Goal: Task Accomplishment & Management: Complete application form

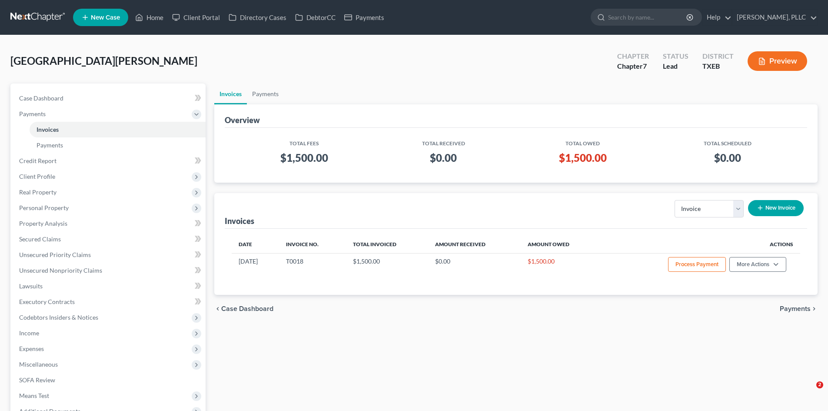
select select "0"
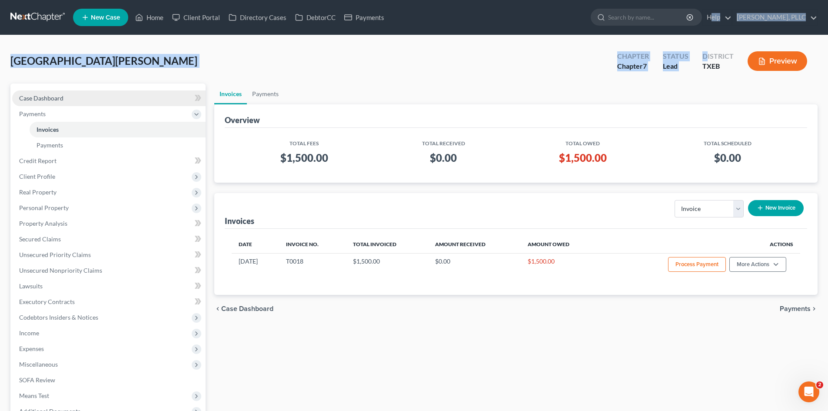
click at [27, 97] on span "Case Dashboard" at bounding box center [41, 97] width 44 height 7
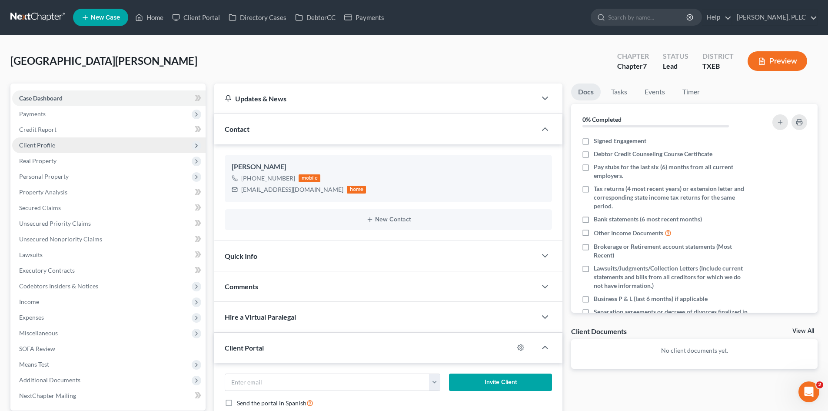
click at [35, 145] on span "Client Profile" at bounding box center [37, 144] width 36 height 7
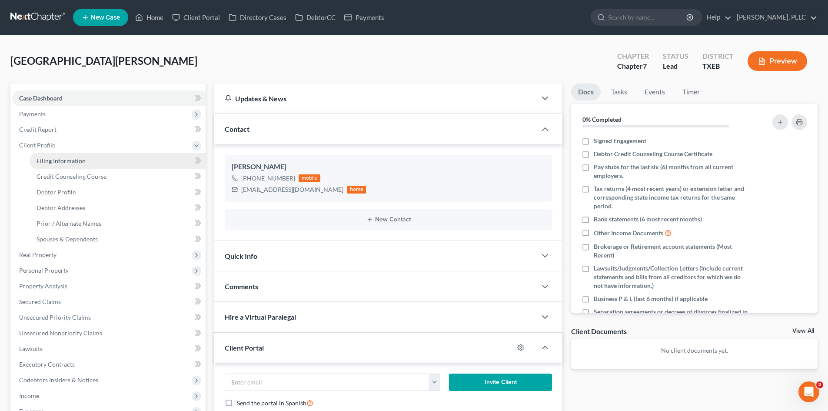
click at [61, 162] on span "Filing Information" at bounding box center [61, 160] width 49 height 7
select select "1"
select select "0"
select select "77"
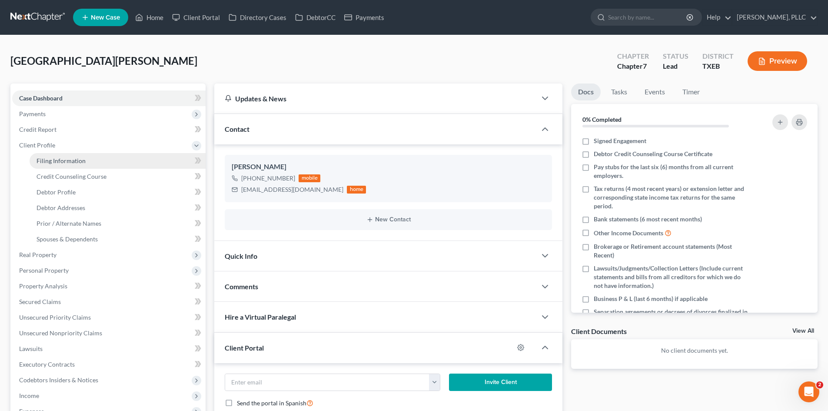
select select "45"
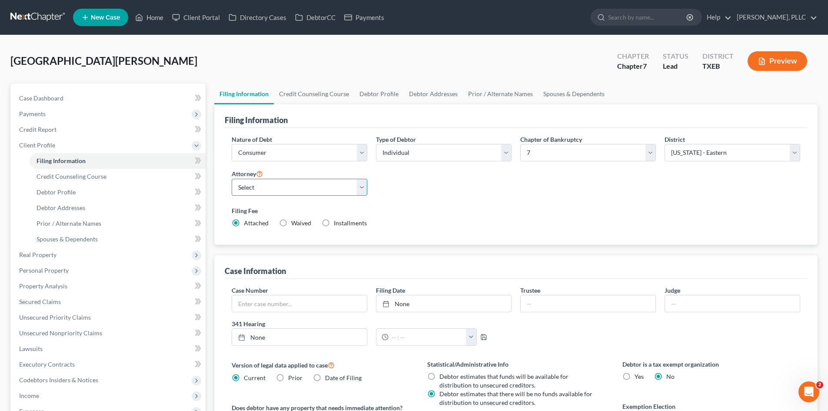
click at [359, 184] on select "Select [PERSON_NAME] - TXEB [PERSON_NAME] - [GEOGRAPHIC_DATA] [PERSON_NAME] - […" at bounding box center [300, 187] width 136 height 17
select select "0"
click at [232, 179] on select "Select [PERSON_NAME] - TXEB [PERSON_NAME] - [GEOGRAPHIC_DATA] [PERSON_NAME] - […" at bounding box center [300, 187] width 136 height 17
click at [78, 191] on link "Debtor Profile" at bounding box center [118, 192] width 176 height 16
select select "0"
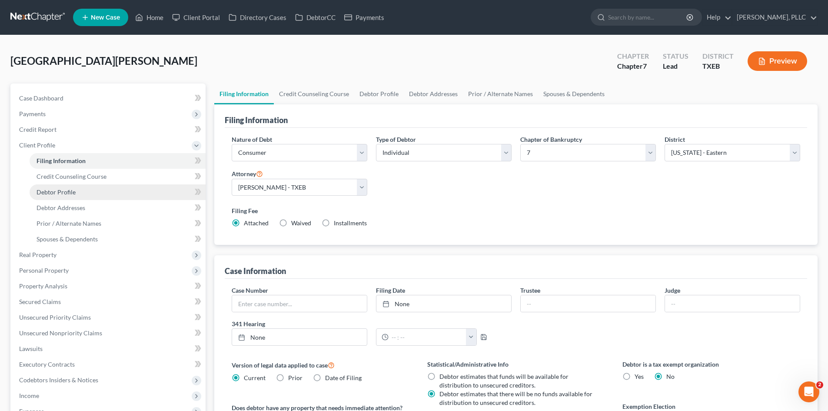
select select "0"
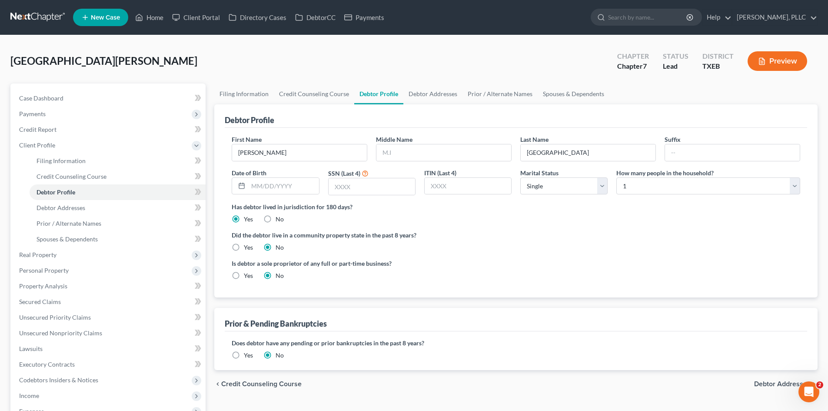
click at [107, 14] on span "New Case" at bounding box center [105, 17] width 29 height 7
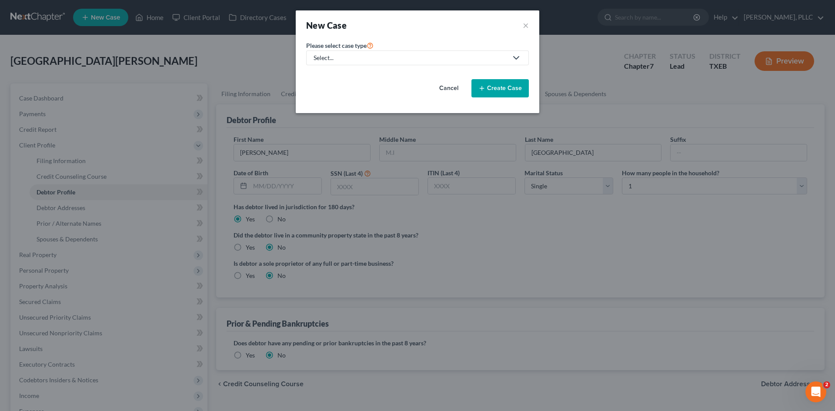
click at [400, 58] on div "Select..." at bounding box center [410, 57] width 194 height 9
click at [339, 71] on div "Bankruptcy" at bounding box center [349, 75] width 71 height 9
select select "78"
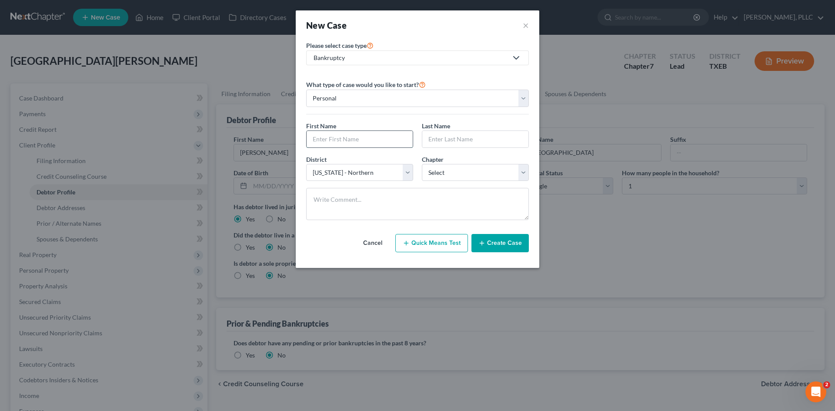
click at [356, 142] on input "text" at bounding box center [359, 139] width 106 height 17
type input "[PERSON_NAME]"
click at [456, 141] on input "text" at bounding box center [475, 139] width 106 height 17
type input "Rada"
click at [358, 167] on select "Select [US_STATE] - [GEOGRAPHIC_DATA] [US_STATE] - [GEOGRAPHIC_DATA][US_STATE] …" at bounding box center [359, 172] width 107 height 17
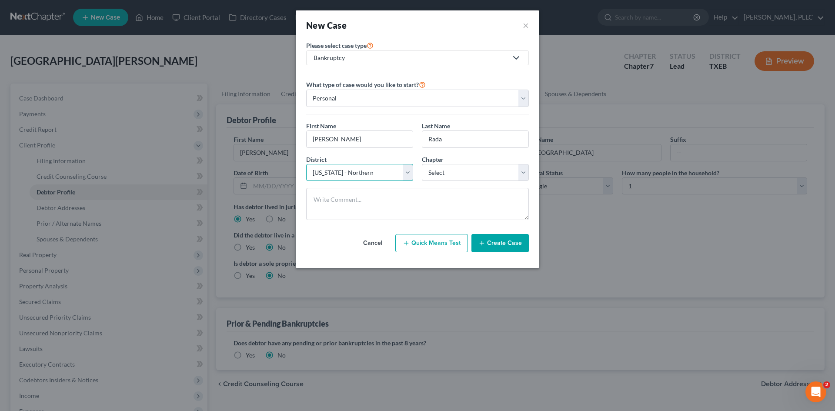
select select "79"
click at [306, 164] on select "Select [US_STATE] - [GEOGRAPHIC_DATA] [US_STATE] - [GEOGRAPHIC_DATA][US_STATE] …" at bounding box center [359, 172] width 107 height 17
click at [442, 173] on select "Select 7 11 12 13" at bounding box center [475, 172] width 107 height 17
select select "0"
click at [422, 164] on select "Select 7 11 12 13" at bounding box center [475, 172] width 107 height 17
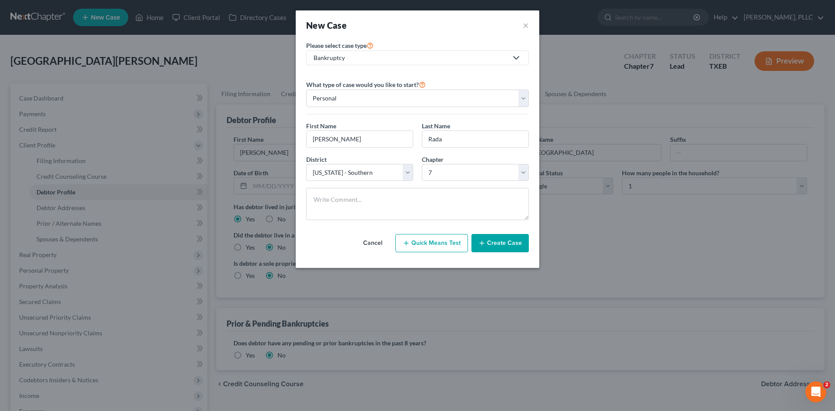
click at [508, 241] on button "Create Case" at bounding box center [499, 243] width 57 height 18
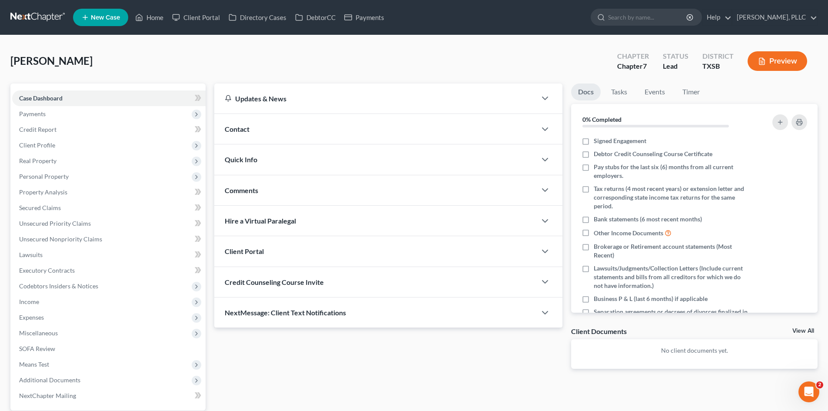
click at [261, 130] on div "Contact" at bounding box center [375, 129] width 322 height 30
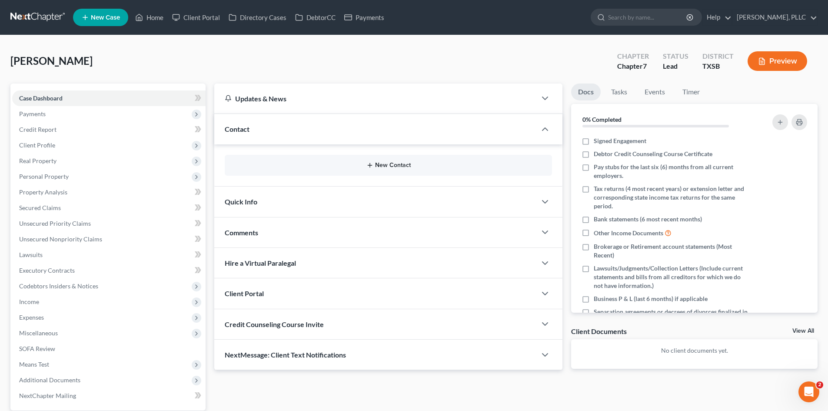
click at [341, 164] on button "New Contact" at bounding box center [388, 165] width 313 height 7
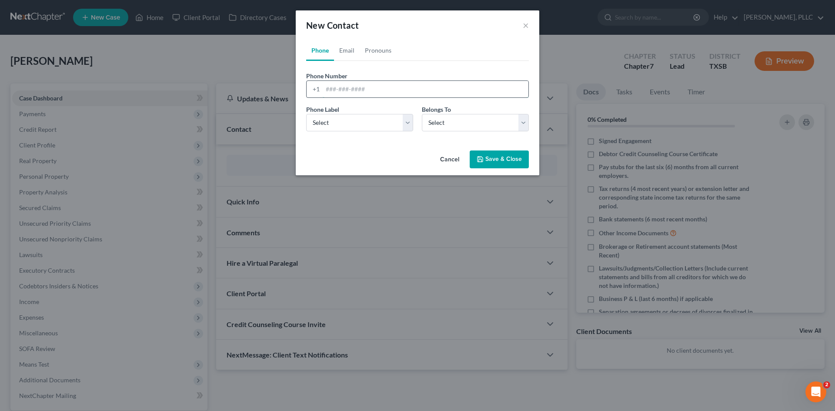
click at [331, 93] on input "tel" at bounding box center [426, 89] width 206 height 17
type input "3467707046"
click at [356, 124] on select "Select Mobile Home Work Other" at bounding box center [359, 122] width 107 height 17
select select "0"
click at [306, 114] on select "Select Mobile Home Work Other" at bounding box center [359, 122] width 107 height 17
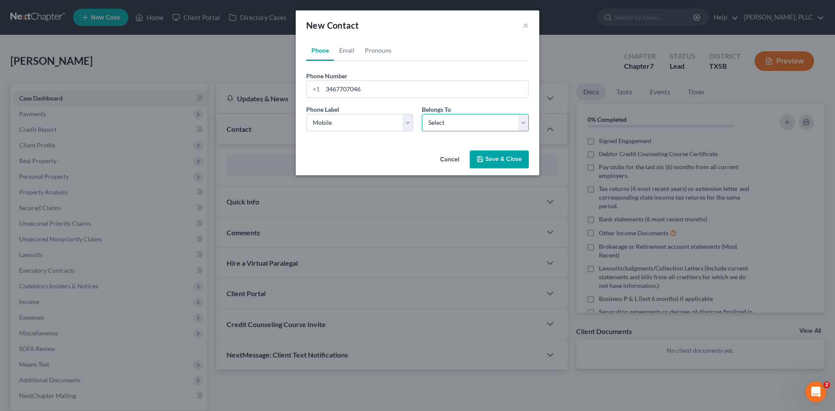
click at [509, 121] on select "Select Client Other" at bounding box center [475, 122] width 107 height 17
select select "0"
click at [422, 114] on select "Select Client Other" at bounding box center [475, 122] width 107 height 17
select select "0"
click at [342, 47] on link "Email" at bounding box center [347, 50] width 26 height 21
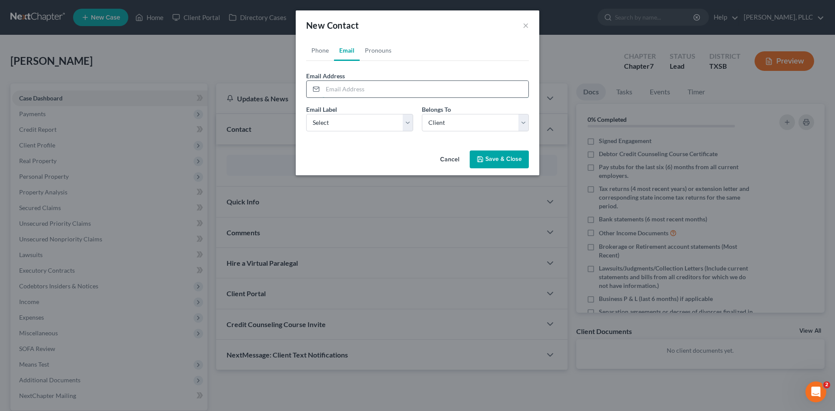
click at [346, 87] on input "email" at bounding box center [426, 89] width 206 height 17
type input "[EMAIL_ADDRESS][DOMAIN_NAME]"
click at [378, 126] on select "Select Home Work Other" at bounding box center [359, 122] width 107 height 17
select select "0"
click at [306, 114] on select "Select Home Work Other" at bounding box center [359, 122] width 107 height 17
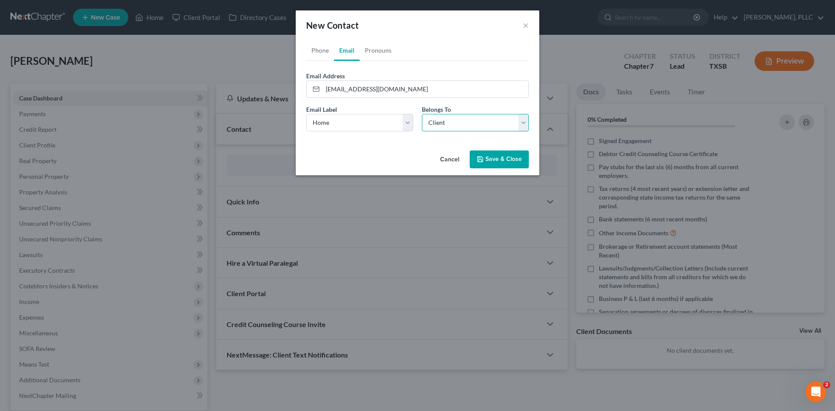
click at [449, 121] on select "Select Client Other" at bounding box center [475, 122] width 107 height 17
click at [394, 136] on div "Email Label Select Home Work Other Belongs To * Select Client Other" at bounding box center [417, 121] width 231 height 33
click at [316, 52] on link "Phone" at bounding box center [320, 50] width 28 height 21
click at [488, 156] on button "Save & Close" at bounding box center [498, 159] width 59 height 18
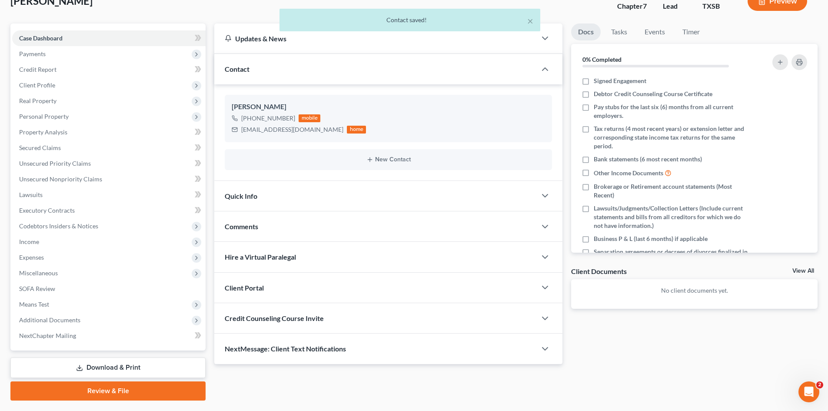
scroll to position [83, 0]
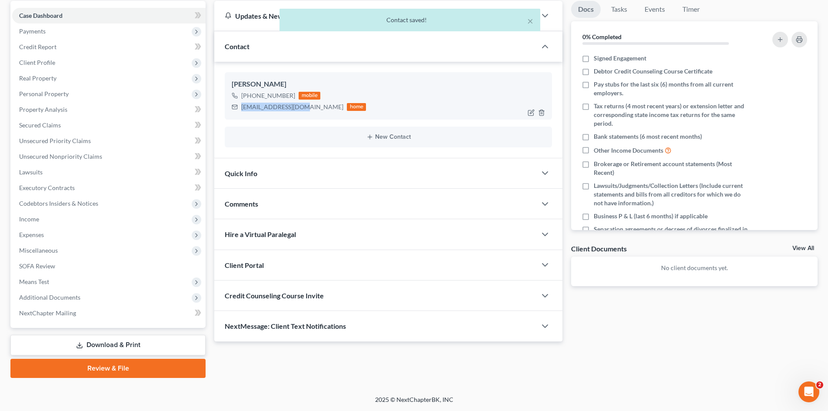
drag, startPoint x: 240, startPoint y: 105, endPoint x: 301, endPoint y: 116, distance: 62.4
click at [301, 116] on div "[PERSON_NAME] [PHONE_NUMBER] mobile [EMAIL_ADDRESS][DOMAIN_NAME] home" at bounding box center [388, 95] width 327 height 47
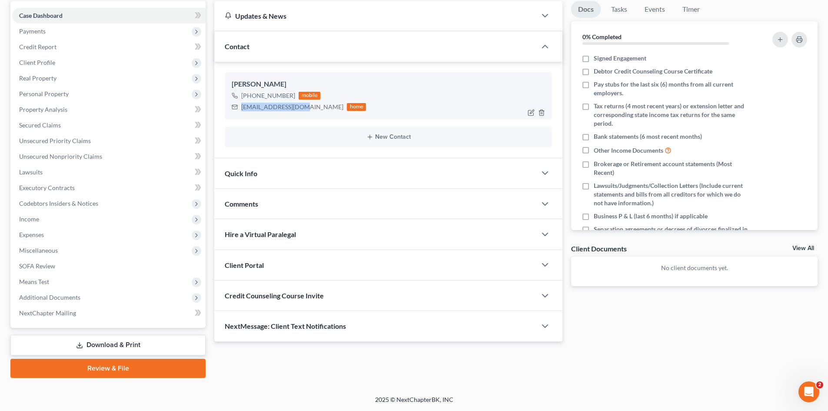
copy div "[EMAIL_ADDRESS][DOMAIN_NAME]"
click at [289, 290] on div "Credit Counseling Course Invite" at bounding box center [375, 295] width 322 height 30
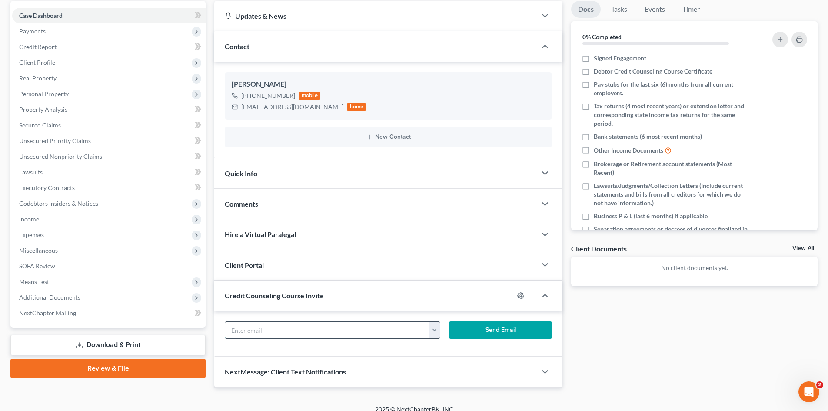
click at [273, 332] on input "text" at bounding box center [327, 330] width 204 height 17
paste input "[EMAIL_ADDRESS][DOMAIN_NAME]"
type input "[EMAIL_ADDRESS][DOMAIN_NAME]"
click at [296, 262] on div "Client Portal" at bounding box center [375, 265] width 322 height 30
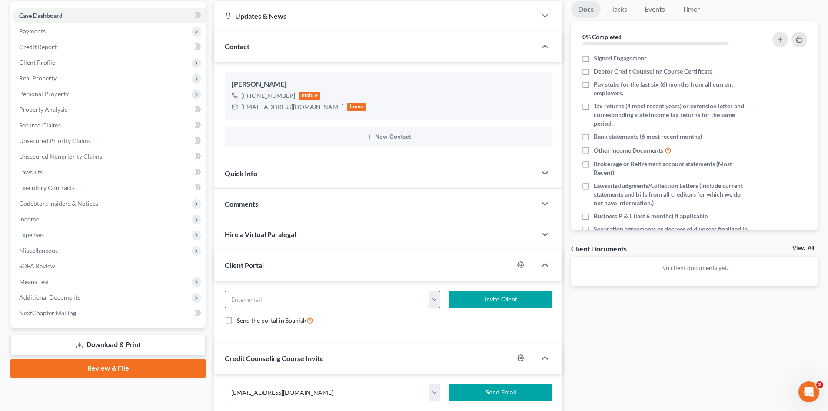
click at [284, 304] on input "email" at bounding box center [327, 299] width 204 height 17
paste input "[EMAIL_ADDRESS][DOMAIN_NAME]"
type input "[EMAIL_ADDRESS][DOMAIN_NAME]"
click at [509, 299] on button "Invite Client" at bounding box center [500, 299] width 103 height 17
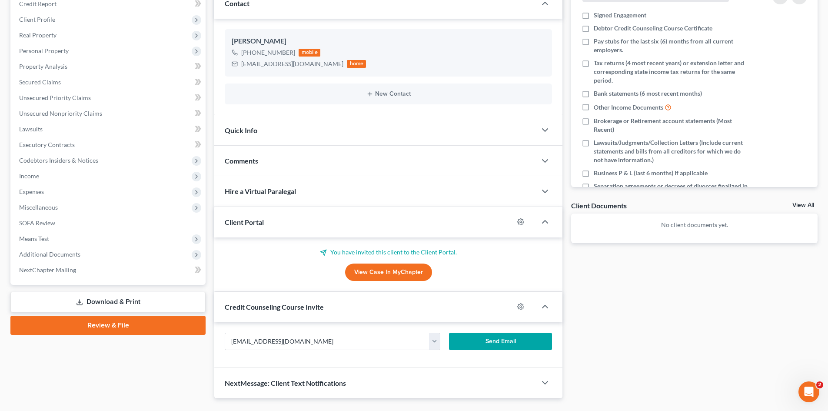
scroll to position [146, 0]
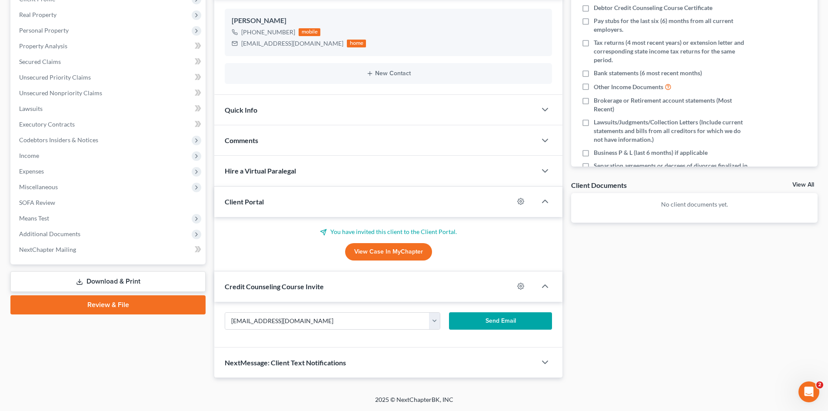
click at [496, 319] on button "Send Email" at bounding box center [500, 320] width 103 height 17
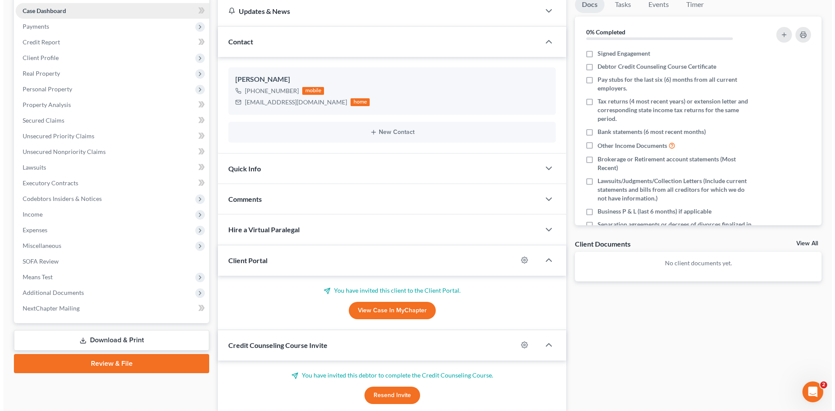
scroll to position [0, 0]
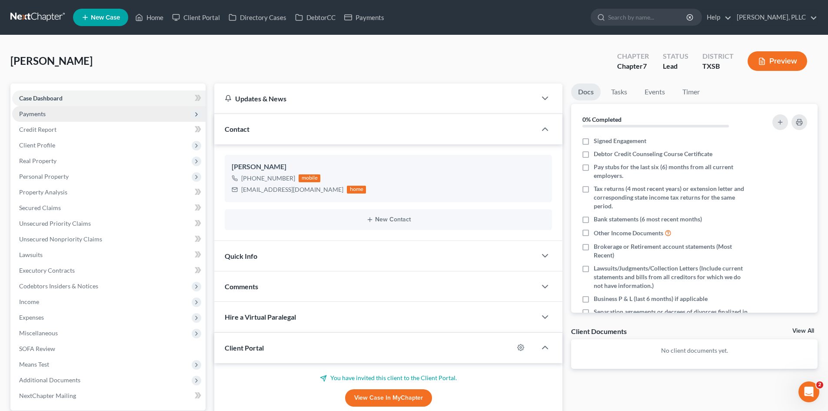
click at [41, 116] on span "Payments" at bounding box center [32, 113] width 27 height 7
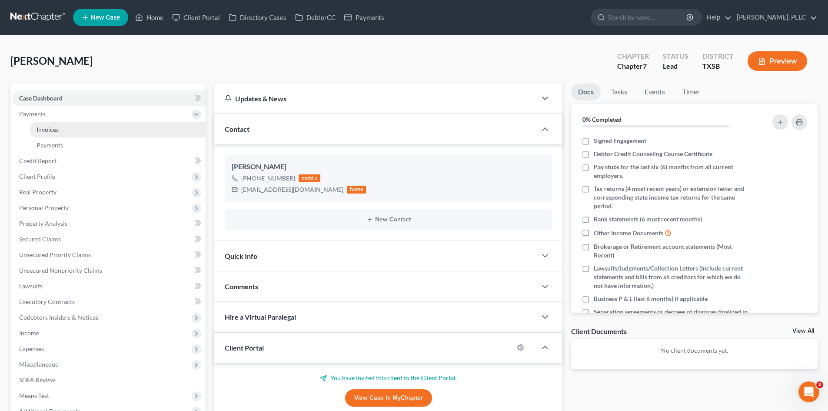
click at [58, 128] on span "Invoices" at bounding box center [48, 129] width 22 height 7
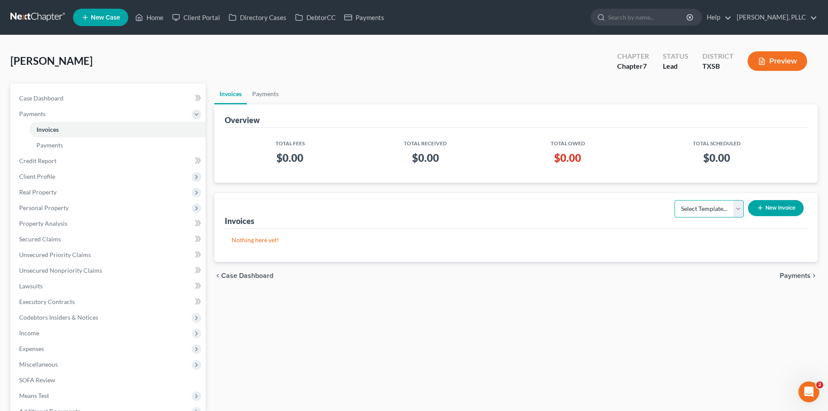
click at [734, 211] on select "Select Template... Invoice" at bounding box center [709, 208] width 69 height 17
select select "0"
click at [675, 200] on select "Select Template... Invoice" at bounding box center [709, 208] width 69 height 17
click at [773, 212] on button "New Invoice" at bounding box center [776, 208] width 56 height 16
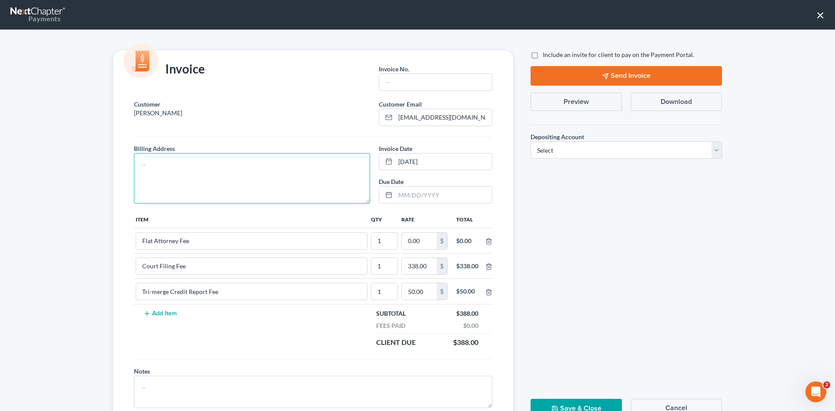
click at [288, 161] on textarea at bounding box center [252, 178] width 236 height 50
type textarea "TBD"
click at [428, 76] on input "text" at bounding box center [435, 82] width 113 height 17
type input "s"
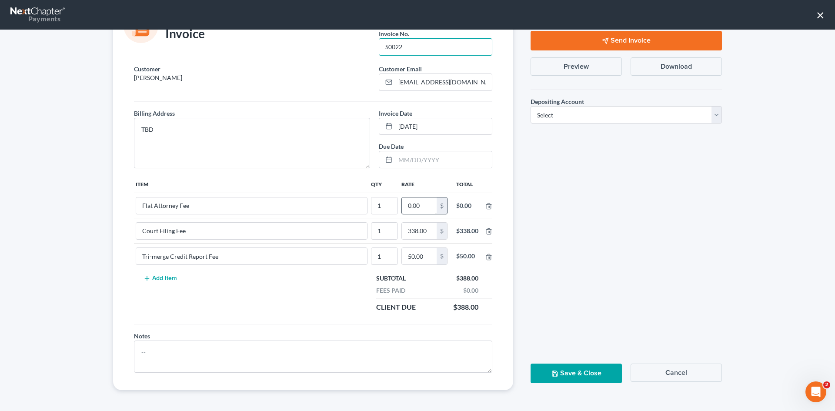
type input "S0022"
click at [425, 212] on input "0.00" at bounding box center [419, 205] width 35 height 17
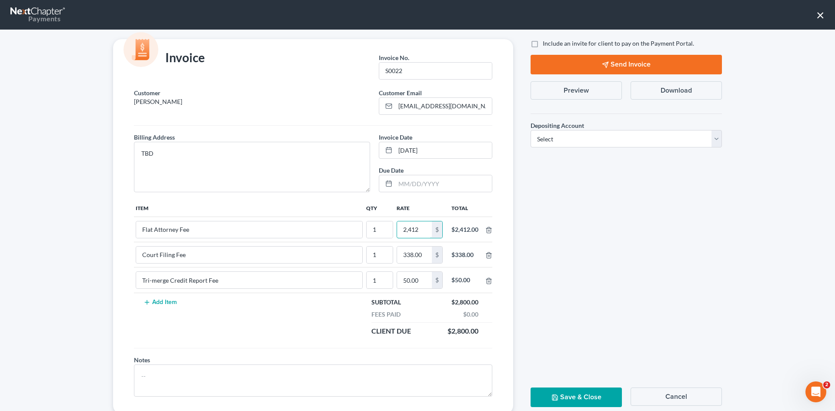
scroll to position [0, 0]
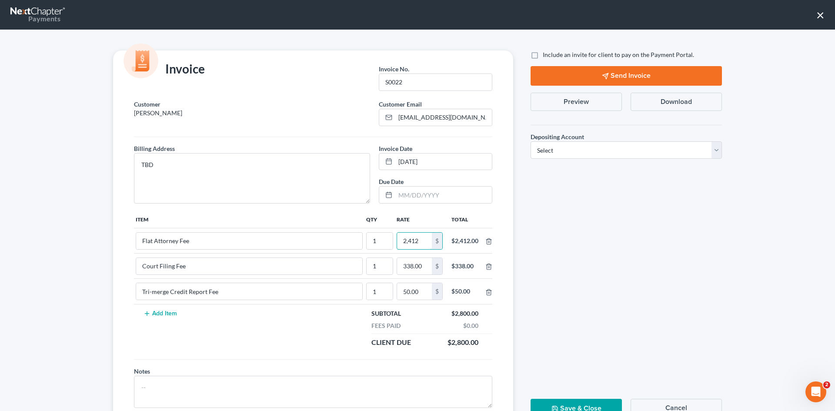
type input "2,412"
click at [542, 55] on label "Include an invite for client to pay on the Payment Portal." at bounding box center [617, 54] width 151 height 9
click at [546, 55] on input "Include an invite for client to pay on the Payment Portal." at bounding box center [549, 53] width 6 height 6
checkbox input "true"
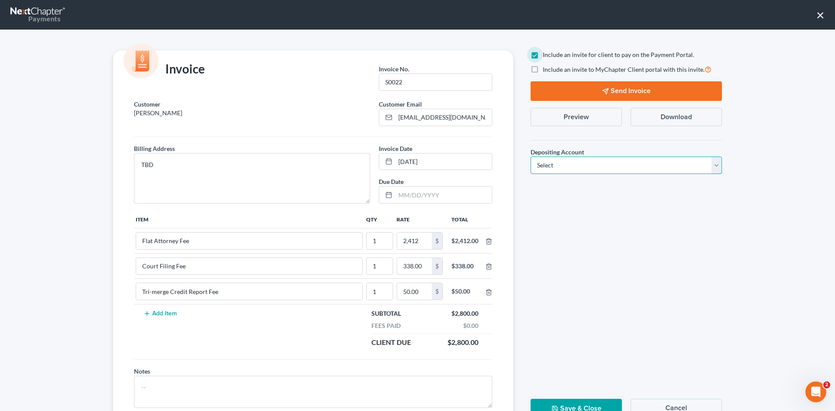
click at [565, 160] on select "Select Operation Trust" at bounding box center [625, 164] width 191 height 17
select select "1"
click at [530, 156] on select "Select Operation Trust" at bounding box center [625, 164] width 191 height 17
click at [636, 87] on button "Send Invoice" at bounding box center [625, 91] width 191 height 20
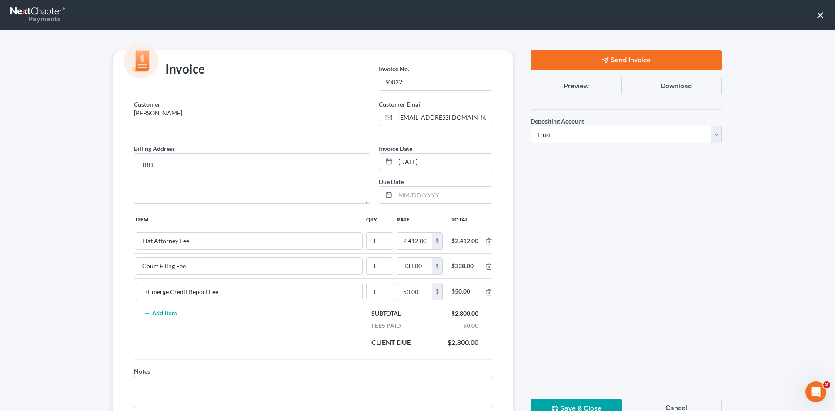
click at [652, 400] on button "Cancel" at bounding box center [675, 408] width 91 height 18
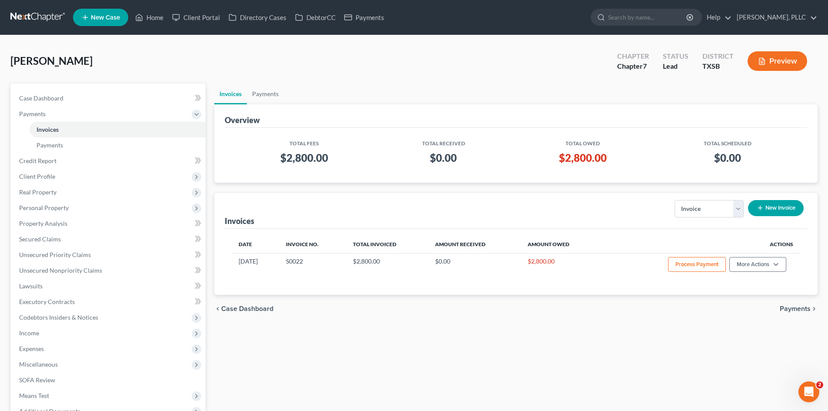
click at [783, 86] on ul "Invoices Payments" at bounding box center [515, 93] width 603 height 21
click at [617, 21] on input "search" at bounding box center [648, 17] width 80 height 16
type input "[PERSON_NAME]"
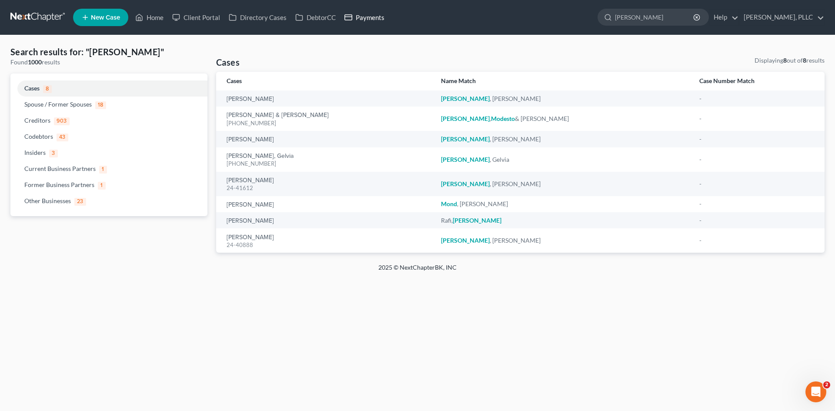
click at [363, 18] on link "Payments" at bounding box center [364, 18] width 49 height 16
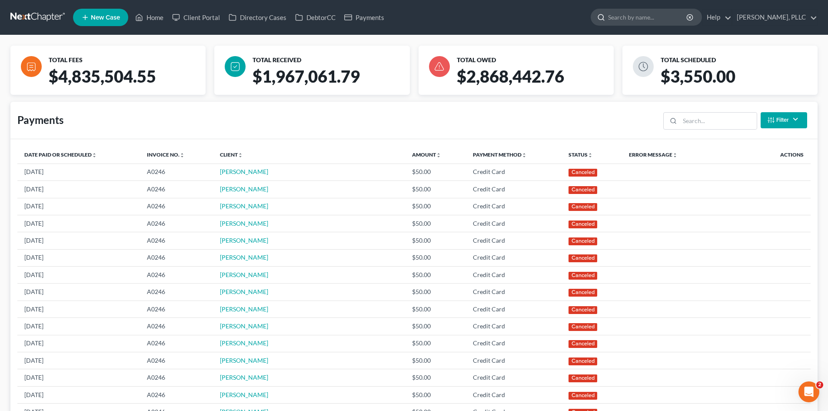
click at [610, 20] on input "search" at bounding box center [648, 17] width 80 height 16
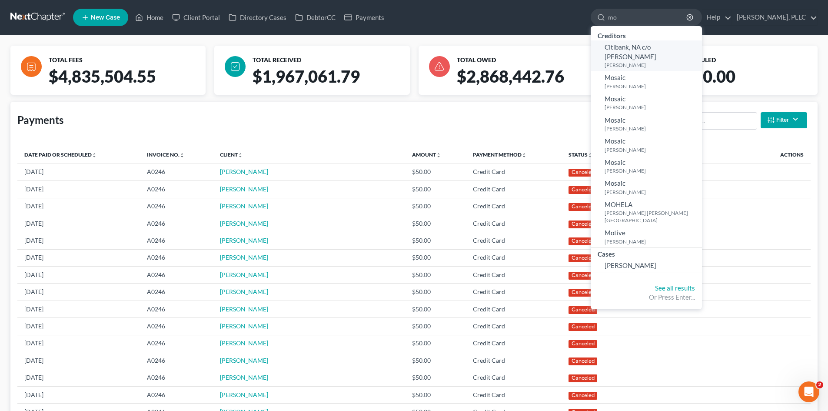
type input "m"
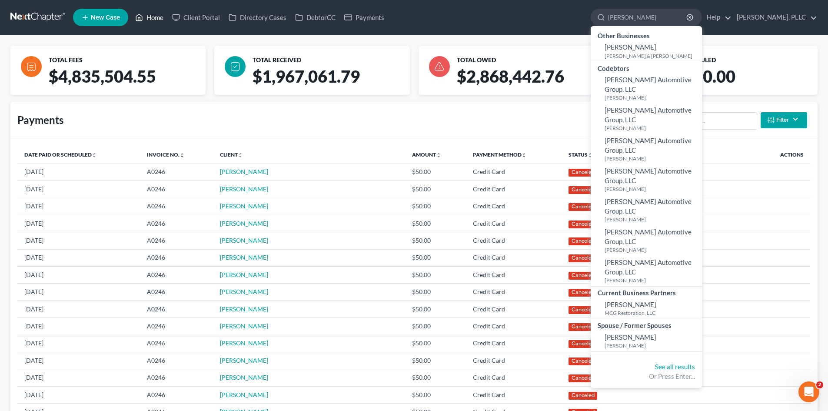
type input "[PERSON_NAME]"
click at [165, 16] on link "Home" at bounding box center [149, 18] width 37 height 16
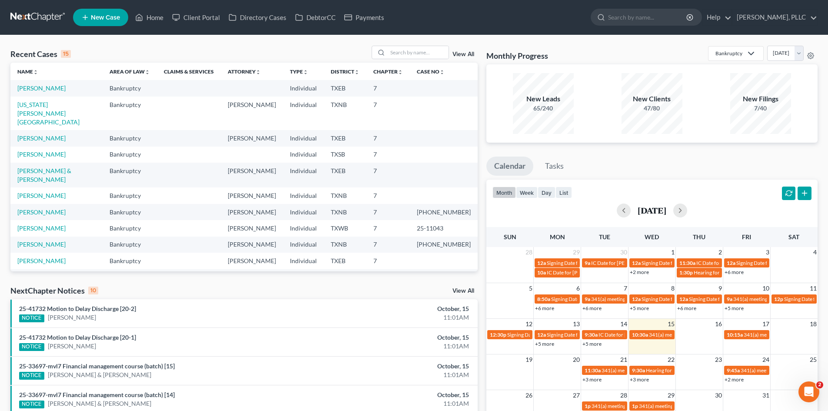
click at [98, 18] on span "New Case" at bounding box center [105, 17] width 29 height 7
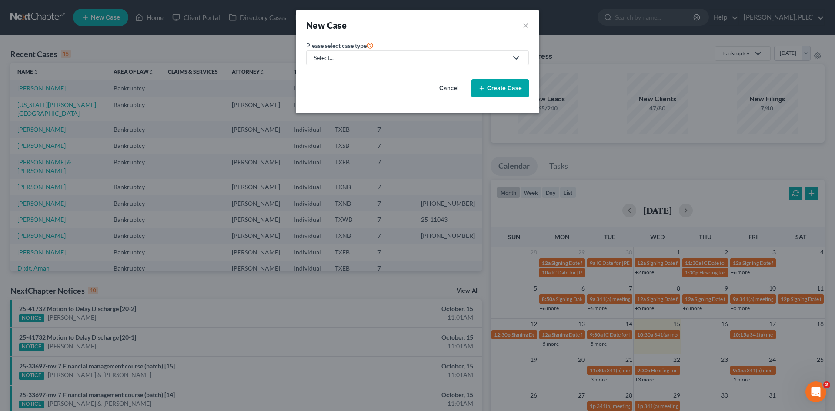
click at [385, 57] on div "Select..." at bounding box center [410, 57] width 194 height 9
click at [356, 74] on div "Bankruptcy" at bounding box center [349, 75] width 71 height 9
select select "78"
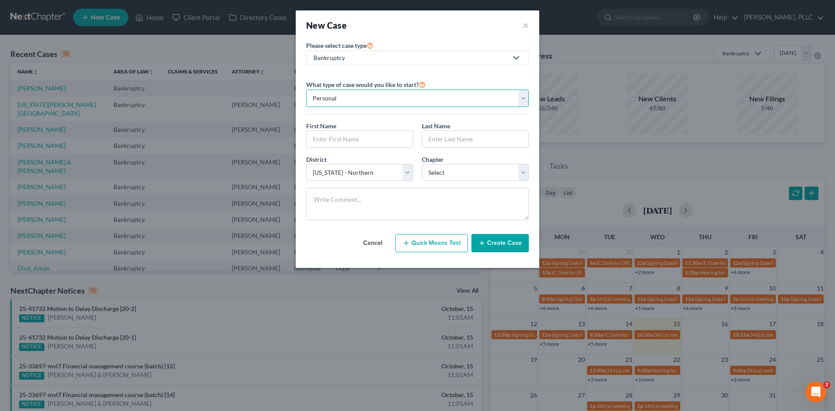
click at [340, 101] on select "Personal Business" at bounding box center [417, 98] width 223 height 17
click at [306, 90] on select "Personal Business" at bounding box center [417, 98] width 223 height 17
click at [345, 144] on input "text" at bounding box center [359, 139] width 106 height 17
type input "[PERSON_NAME]"
click at [448, 140] on input "text" at bounding box center [475, 139] width 106 height 17
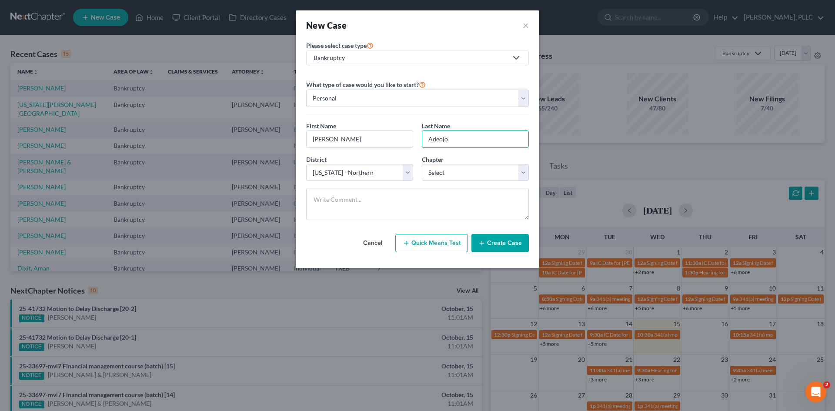
type input "Adeojo"
click at [374, 176] on select "Select [US_STATE] - [GEOGRAPHIC_DATA] [US_STATE] - [GEOGRAPHIC_DATA][US_STATE] …" at bounding box center [359, 172] width 107 height 17
select select "79"
click at [306, 164] on select "Select [US_STATE] - [GEOGRAPHIC_DATA] [US_STATE] - [GEOGRAPHIC_DATA][US_STATE] …" at bounding box center [359, 172] width 107 height 17
click at [460, 176] on select "Select 7 11 12 13" at bounding box center [475, 172] width 107 height 17
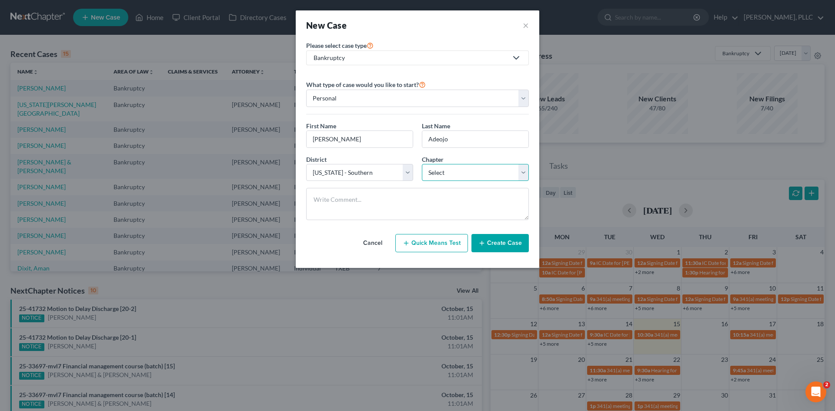
select select "0"
click at [422, 164] on select "Select 7 11 12 13" at bounding box center [475, 172] width 107 height 17
click at [498, 242] on button "Create Case" at bounding box center [499, 243] width 57 height 18
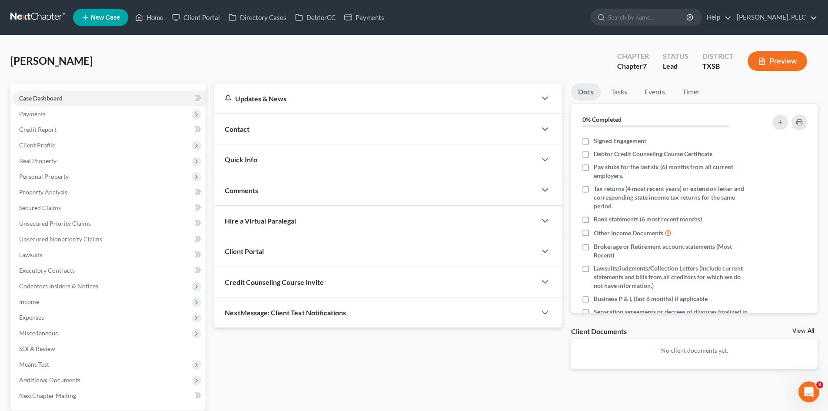
drag, startPoint x: 276, startPoint y: 123, endPoint x: 279, endPoint y: 127, distance: 5.4
click at [277, 123] on div "Contact" at bounding box center [375, 129] width 322 height 30
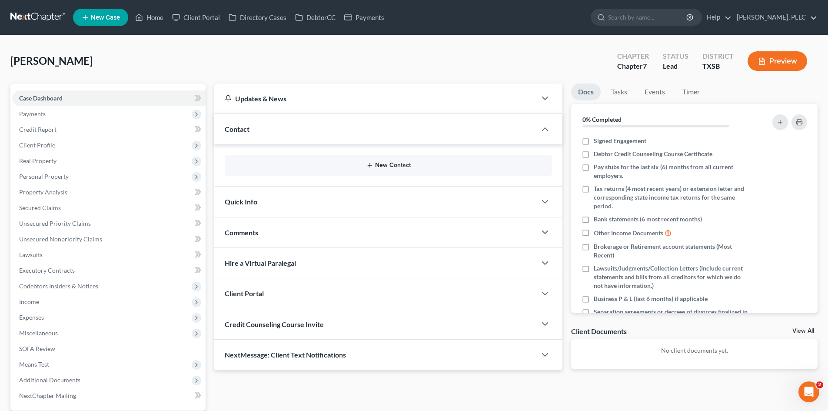
click at [378, 168] on button "New Contact" at bounding box center [388, 165] width 313 height 7
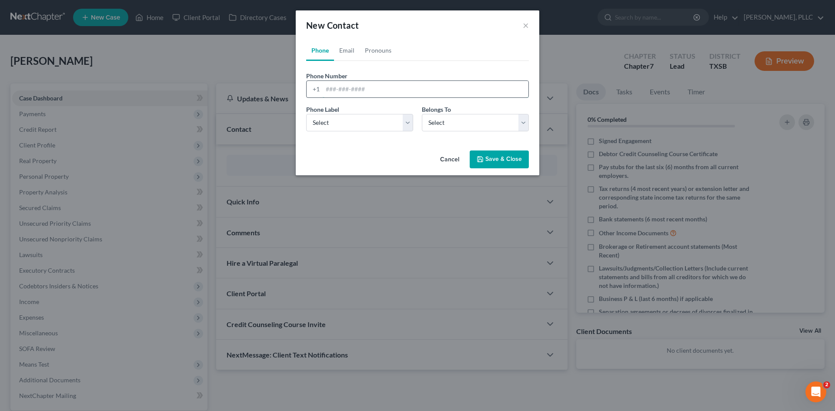
click at [346, 93] on input "tel" at bounding box center [426, 89] width 206 height 17
type input "8324557557"
click at [367, 126] on select "Select Mobile Home Work Other" at bounding box center [359, 122] width 107 height 17
select select "0"
click at [306, 114] on select "Select Mobile Home Work Other" at bounding box center [359, 122] width 107 height 17
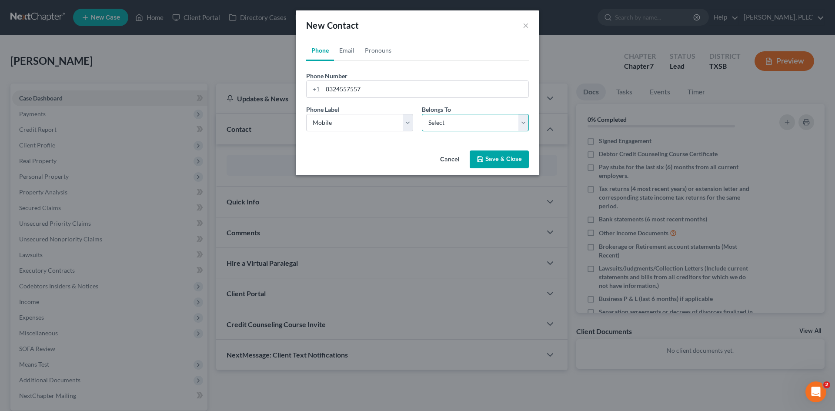
click at [463, 123] on select "Select Client Other" at bounding box center [475, 122] width 107 height 17
select select "0"
click at [422, 114] on select "Select Client Other" at bounding box center [475, 122] width 107 height 17
click at [347, 48] on link "Email" at bounding box center [347, 50] width 26 height 21
click at [354, 87] on input "email" at bounding box center [426, 89] width 206 height 17
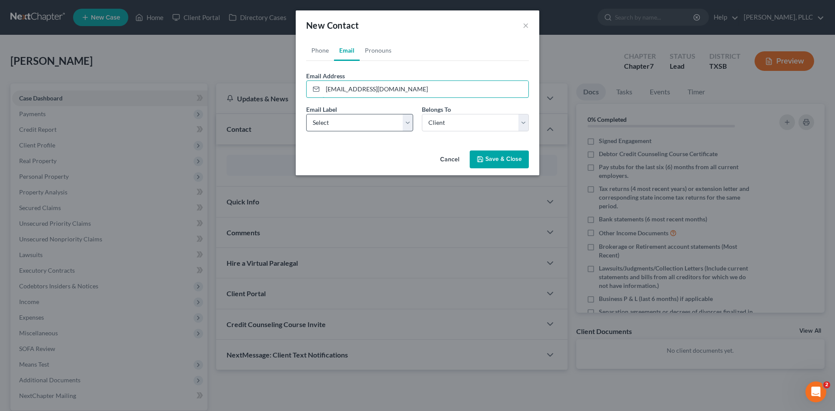
type input "[EMAIL_ADDRESS][DOMAIN_NAME]"
click at [382, 122] on select "Select Home Work Other" at bounding box center [359, 122] width 107 height 17
select select "0"
click at [306, 114] on select "Select Home Work Other" at bounding box center [359, 122] width 107 height 17
click at [439, 123] on select "Select Client Other" at bounding box center [475, 122] width 107 height 17
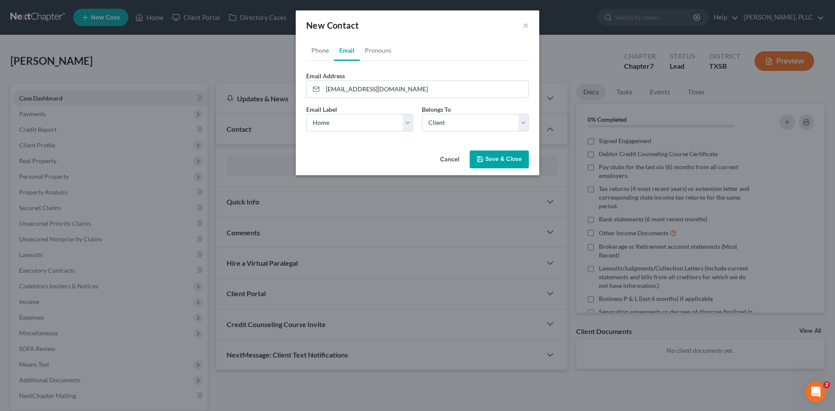
click at [384, 150] on div "Cancel Save & Close" at bounding box center [417, 161] width 243 height 29
click at [508, 162] on button "Save & Close" at bounding box center [498, 159] width 59 height 18
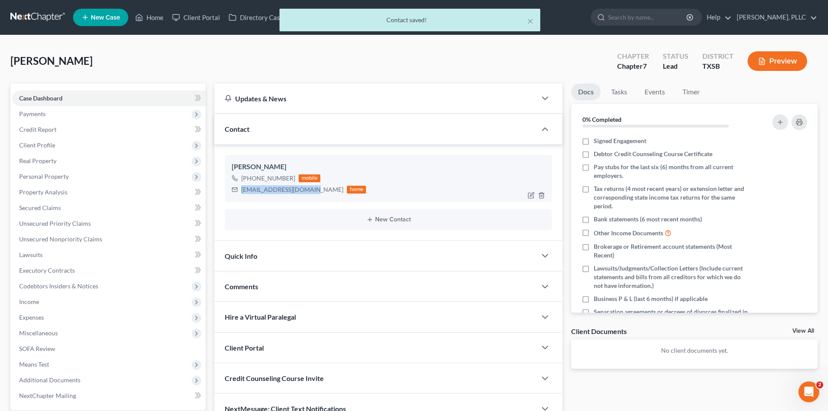
drag, startPoint x: 243, startPoint y: 191, endPoint x: 309, endPoint y: 197, distance: 66.8
click at [309, 197] on div "[PERSON_NAME] [PHONE_NUMBER] mobile [EMAIL_ADDRESS][DOMAIN_NAME] home" at bounding box center [388, 178] width 327 height 47
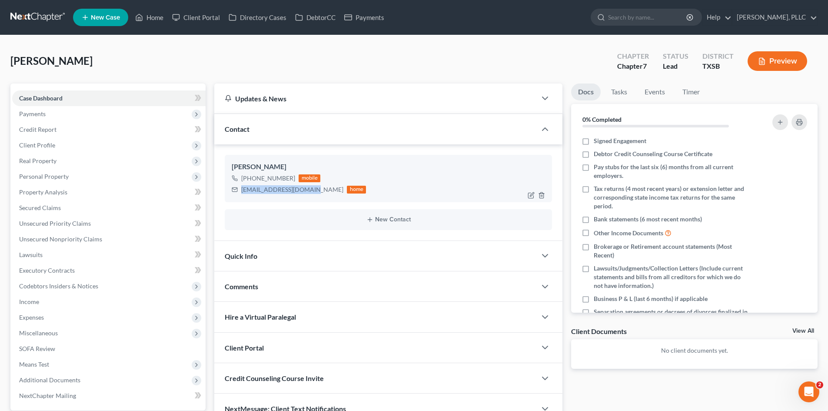
copy div "[EMAIL_ADDRESS][DOMAIN_NAME]"
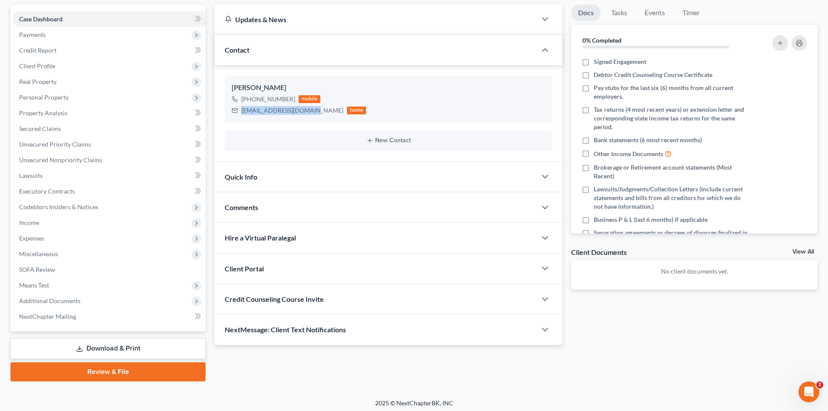
scroll to position [83, 0]
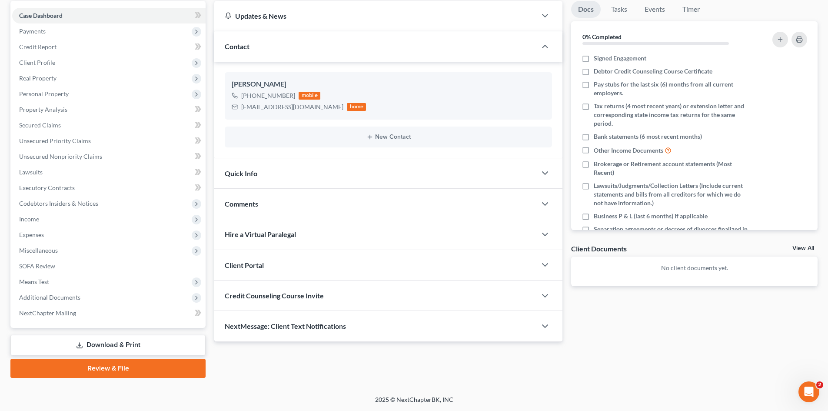
click at [289, 266] on div "Client Portal" at bounding box center [375, 265] width 322 height 30
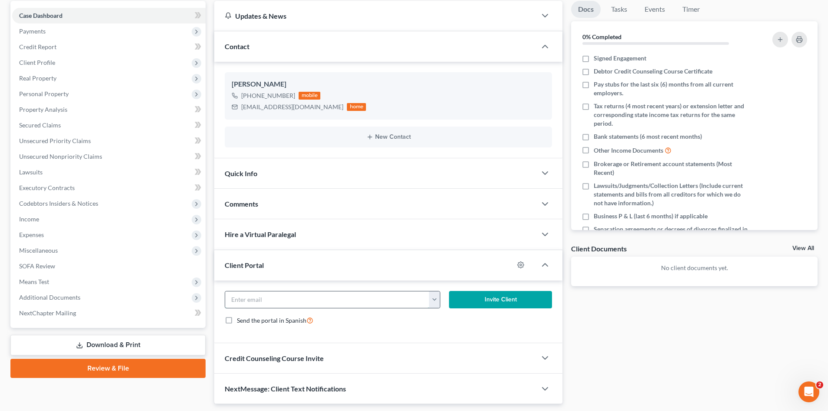
click at [296, 296] on input "email" at bounding box center [327, 299] width 204 height 17
paste input "[EMAIL_ADDRESS][DOMAIN_NAME]"
type input "[EMAIL_ADDRESS][DOMAIN_NAME]"
click at [290, 355] on span "Credit Counseling Course Invite" at bounding box center [274, 358] width 99 height 8
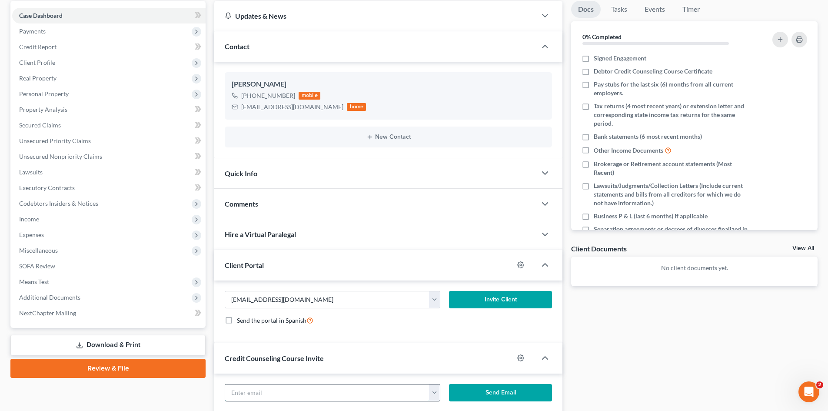
drag, startPoint x: 276, startPoint y: 395, endPoint x: 273, endPoint y: 392, distance: 4.6
click at [276, 395] on input "text" at bounding box center [327, 392] width 204 height 17
paste input "[EMAIL_ADDRESS][DOMAIN_NAME]"
type input "[EMAIL_ADDRESS][DOMAIN_NAME]"
click at [499, 300] on button "Invite Client" at bounding box center [500, 299] width 103 height 17
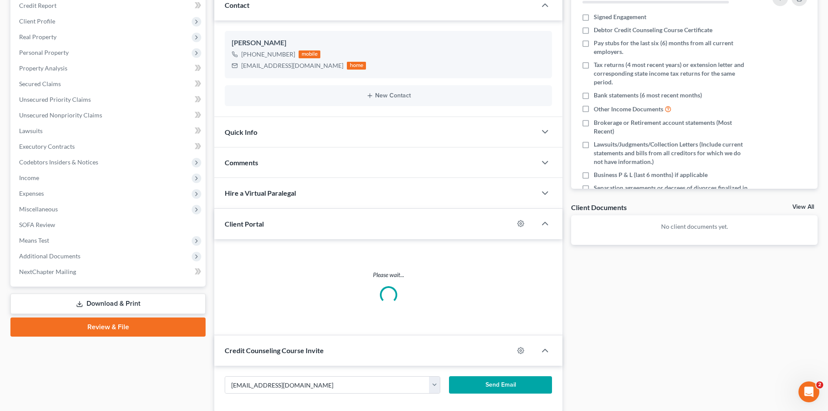
scroll to position [146, 0]
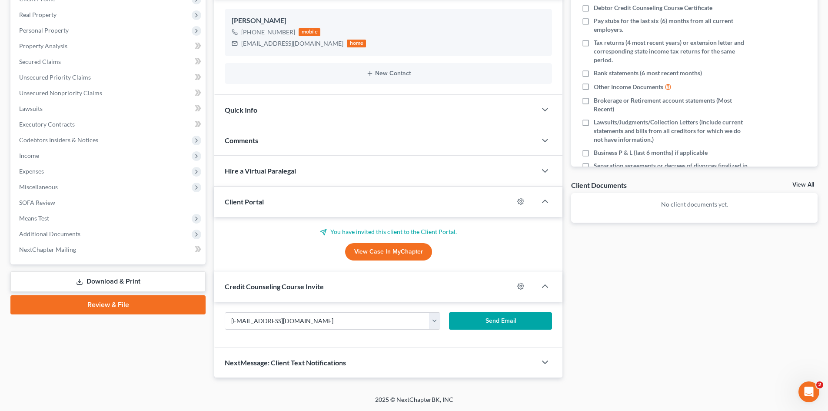
click at [493, 323] on button "Send Email" at bounding box center [500, 320] width 103 height 17
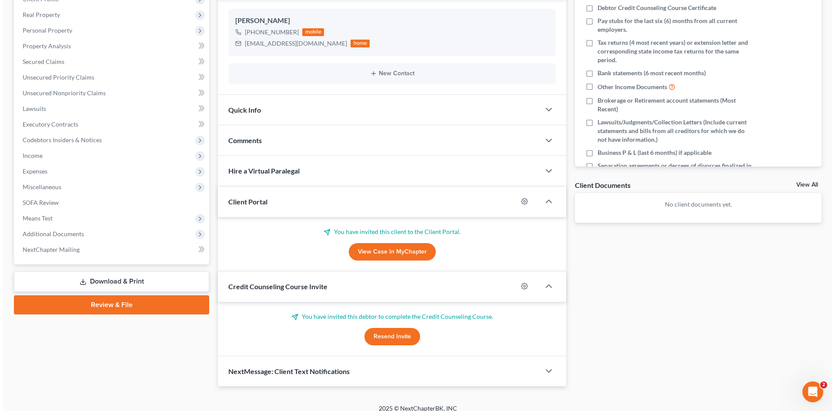
scroll to position [0, 0]
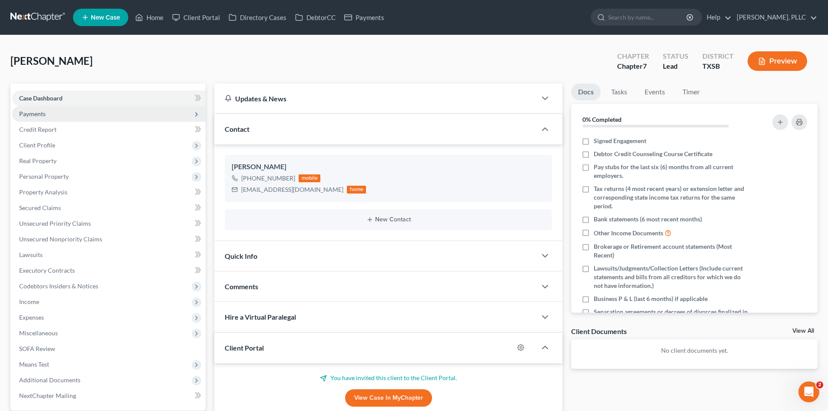
click at [92, 114] on span "Payments" at bounding box center [108, 114] width 193 height 16
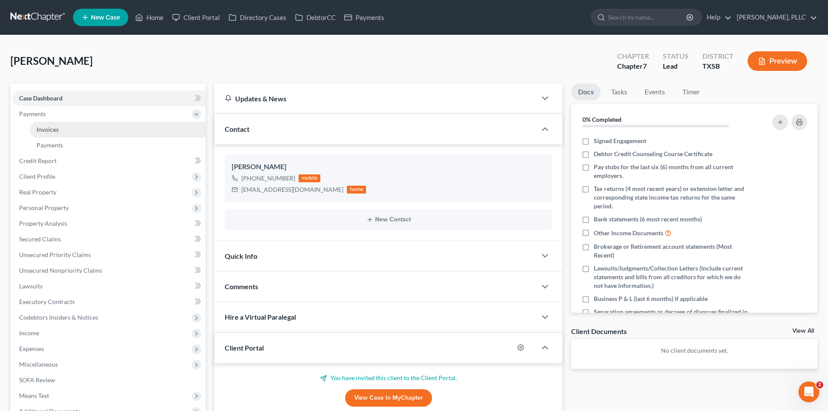
click at [92, 129] on link "Invoices" at bounding box center [118, 130] width 176 height 16
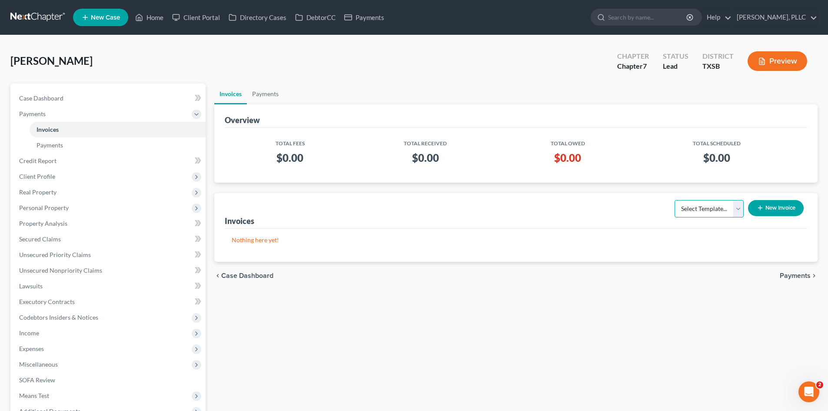
click at [721, 213] on select "Select Template... Invoice" at bounding box center [709, 208] width 69 height 17
select select "0"
click at [675, 200] on select "Select Template... Invoice" at bounding box center [709, 208] width 69 height 17
click at [769, 205] on button "New Invoice" at bounding box center [776, 208] width 56 height 16
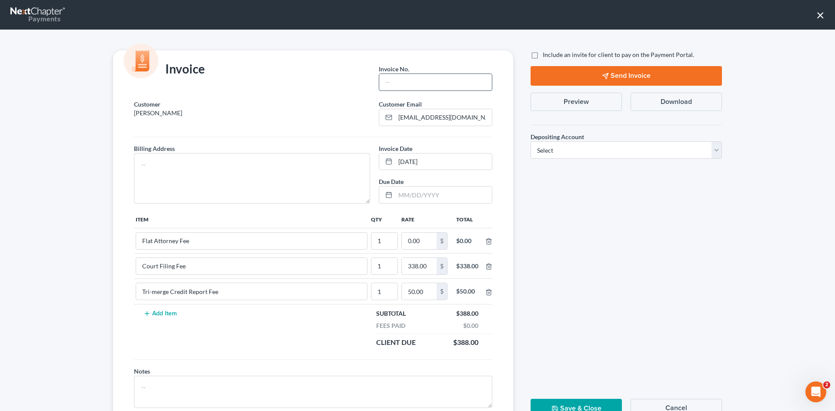
click at [409, 86] on input "text" at bounding box center [435, 82] width 113 height 17
type input "S0023"
click at [164, 170] on textarea at bounding box center [252, 178] width 236 height 50
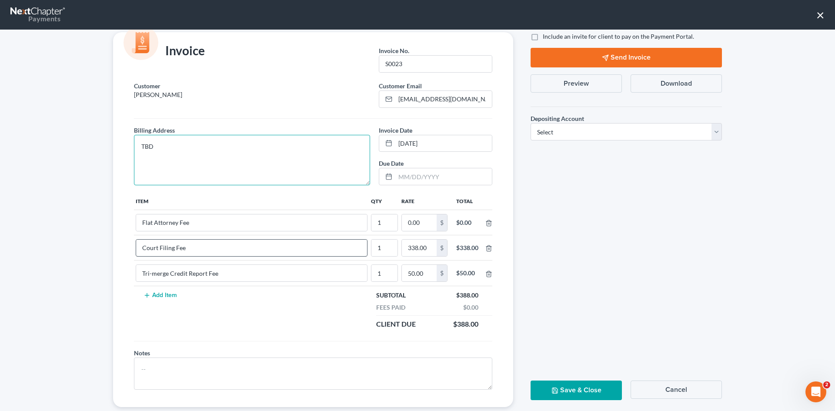
scroll to position [35, 0]
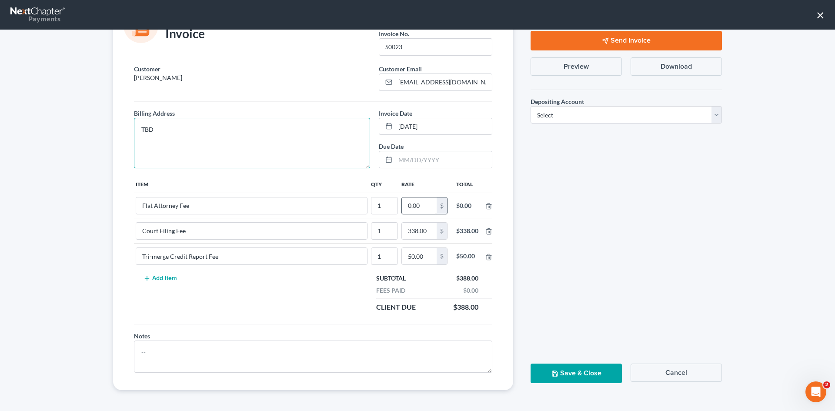
type textarea "TBD"
click at [409, 203] on input "0.00" at bounding box center [419, 205] width 35 height 17
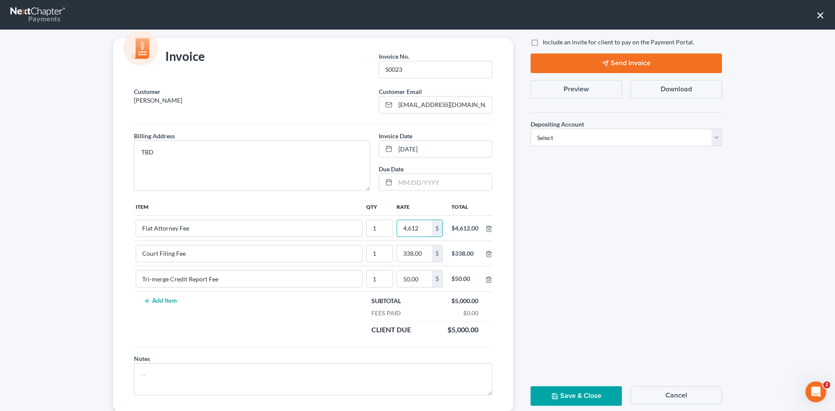
scroll to position [0, 0]
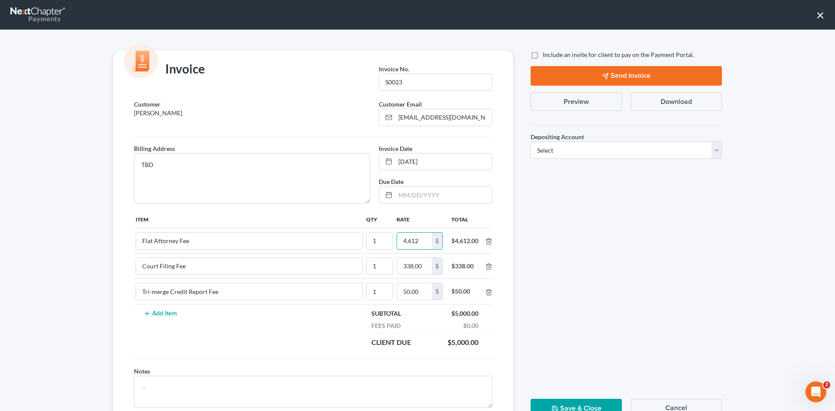
type input "4,612"
click at [542, 53] on label "Include an invite for client to pay on the Payment Portal." at bounding box center [617, 54] width 151 height 9
click at [546, 53] on input "Include an invite for client to pay on the Payment Portal." at bounding box center [549, 53] width 6 height 6
checkbox input "true"
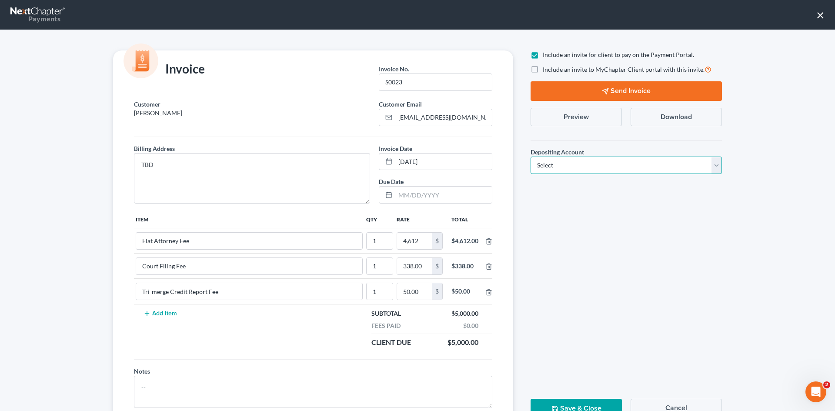
click at [579, 170] on select "Select Operation Trust" at bounding box center [625, 164] width 191 height 17
select select "1"
click at [530, 156] on select "Select Operation Trust" at bounding box center [625, 164] width 191 height 17
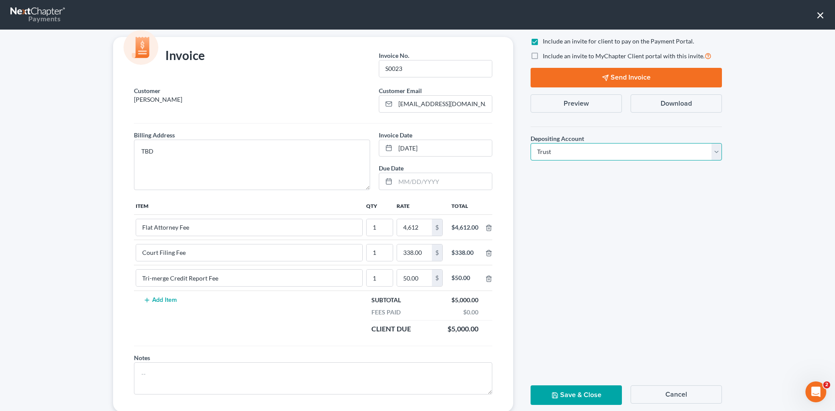
scroll to position [35, 0]
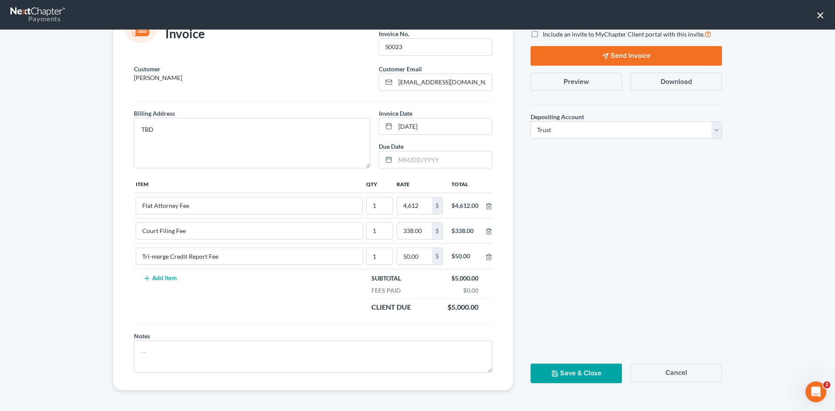
click at [606, 56] on button "Send Invoice" at bounding box center [625, 56] width 191 height 20
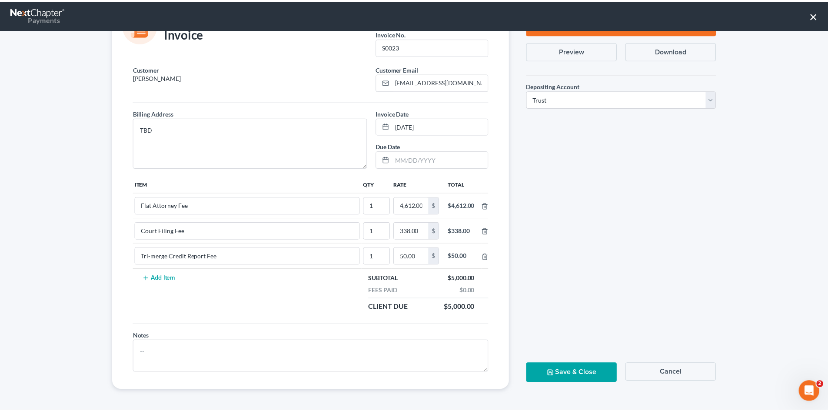
scroll to position [0, 0]
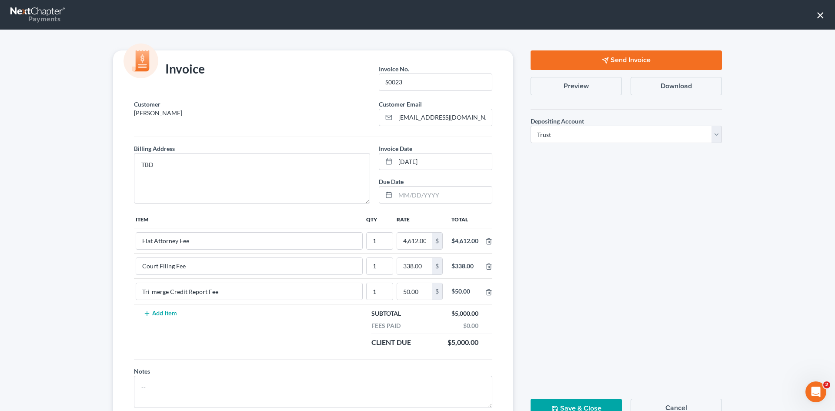
click at [821, 18] on button "×" at bounding box center [820, 15] width 8 height 14
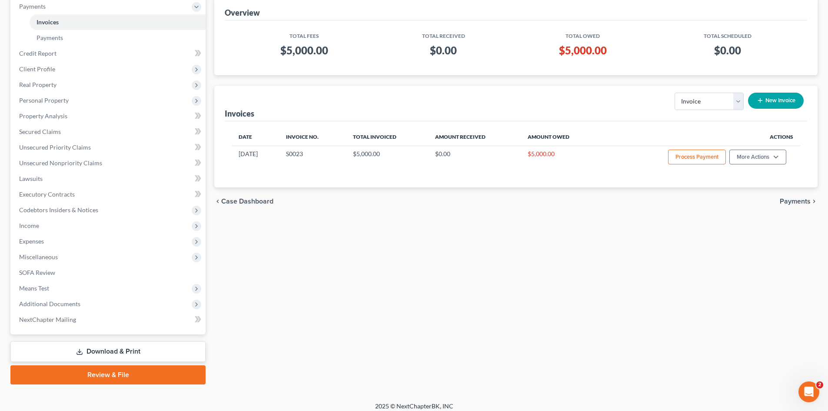
scroll to position [114, 0]
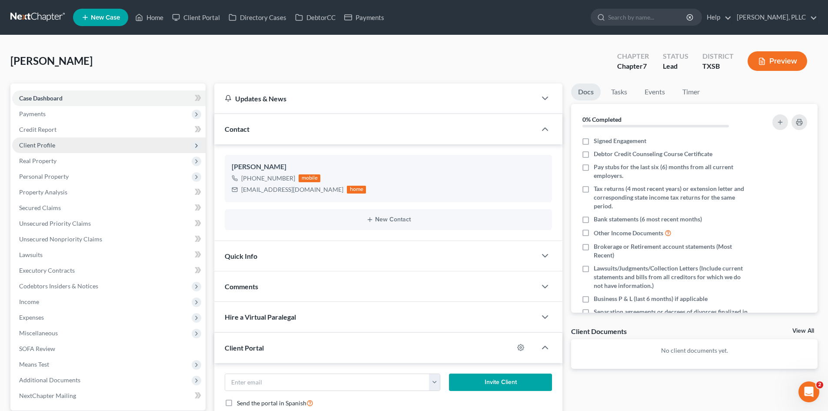
click at [74, 142] on span "Client Profile" at bounding box center [108, 145] width 193 height 16
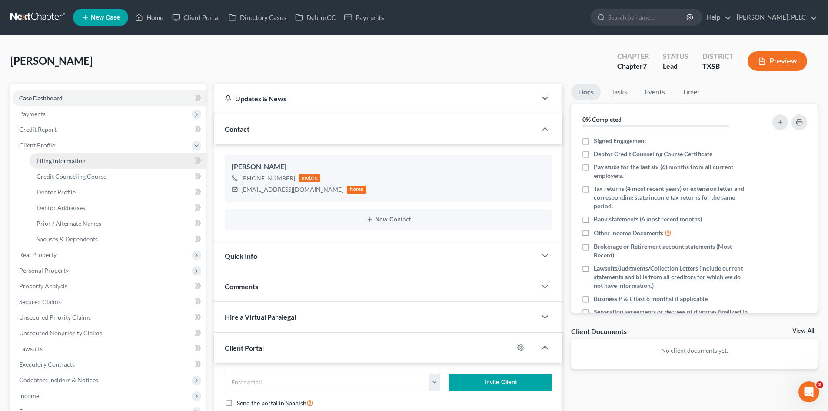
click at [86, 164] on link "Filing Information" at bounding box center [118, 161] width 176 height 16
select select "1"
select select "0"
select select "79"
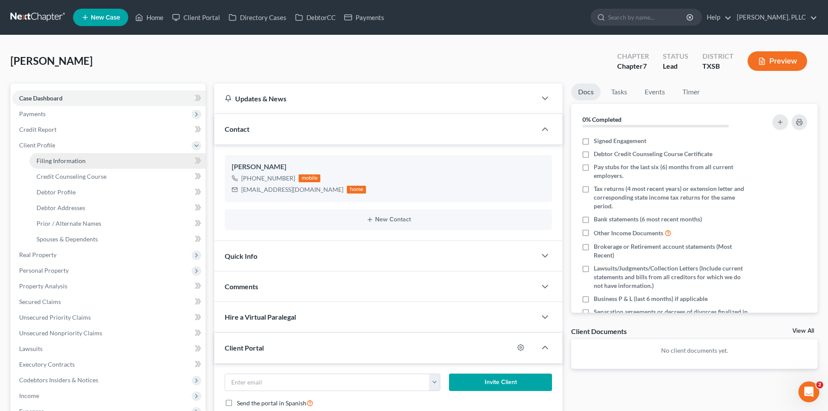
select select "45"
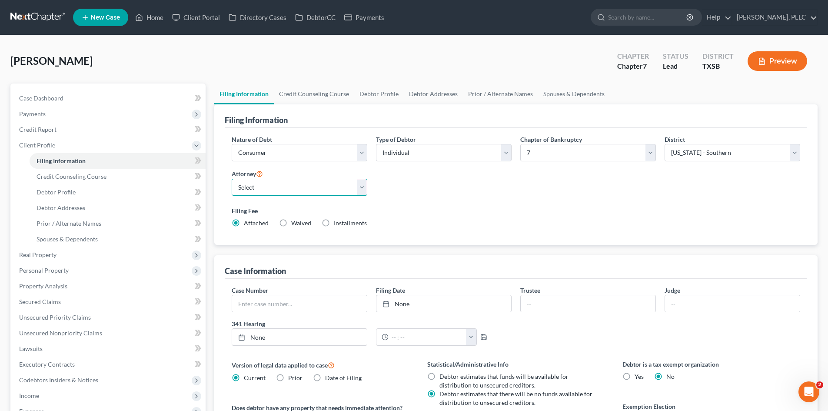
drag, startPoint x: 313, startPoint y: 185, endPoint x: 314, endPoint y: 191, distance: 6.6
click at [314, 187] on select "Select [PERSON_NAME] - TXEB [PERSON_NAME] - [GEOGRAPHIC_DATA] [PERSON_NAME] - […" at bounding box center [300, 187] width 136 height 17
select select "2"
click at [232, 179] on select "Select [PERSON_NAME] - TXEB [PERSON_NAME] - [GEOGRAPHIC_DATA] [PERSON_NAME] - […" at bounding box center [300, 187] width 136 height 17
click at [146, 20] on link "Home" at bounding box center [149, 18] width 37 height 16
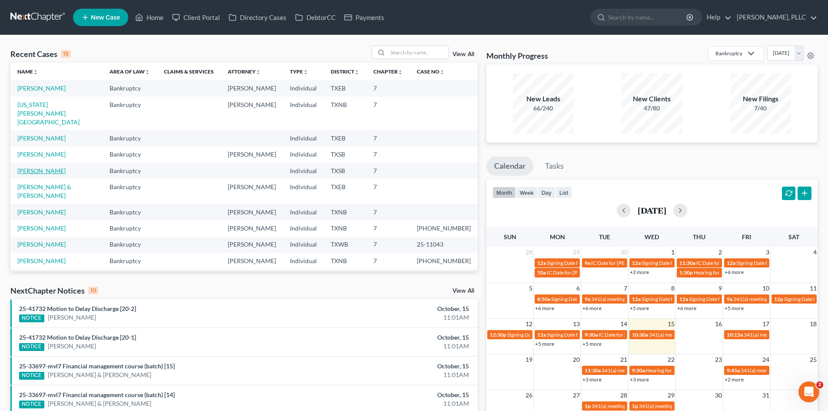
click at [39, 167] on link "[PERSON_NAME]" at bounding box center [41, 170] width 48 height 7
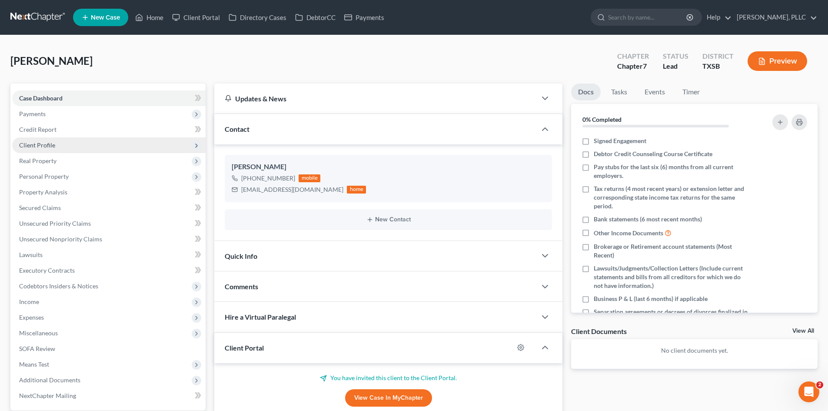
click at [48, 146] on span "Client Profile" at bounding box center [37, 144] width 36 height 7
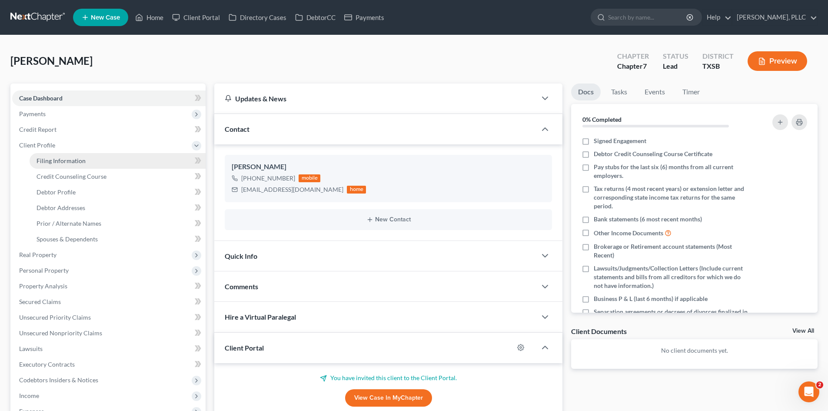
click at [60, 162] on span "Filing Information" at bounding box center [61, 160] width 49 height 7
select select "1"
select select "0"
select select "79"
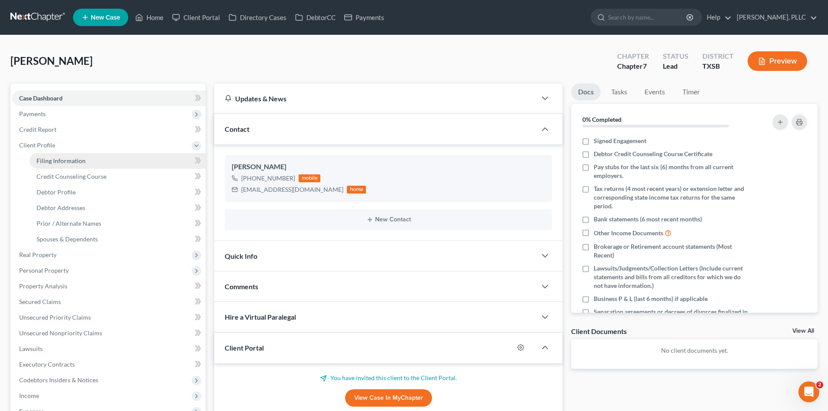
select select "45"
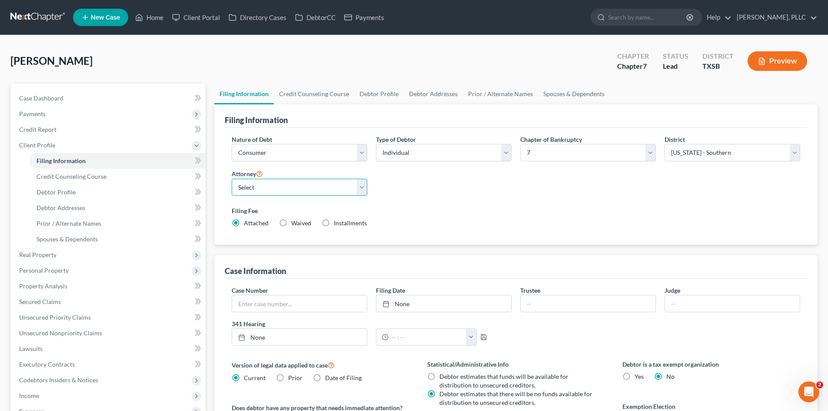
click at [264, 186] on select "Select [PERSON_NAME] - TXEB [PERSON_NAME] - [GEOGRAPHIC_DATA] [PERSON_NAME] - […" at bounding box center [300, 187] width 136 height 17
select select "2"
click at [232, 179] on select "Select [PERSON_NAME] - TXEB [PERSON_NAME] - [GEOGRAPHIC_DATA] [PERSON_NAME] - […" at bounding box center [300, 187] width 136 height 17
click at [38, 94] on span "Case Dashboard" at bounding box center [41, 97] width 44 height 7
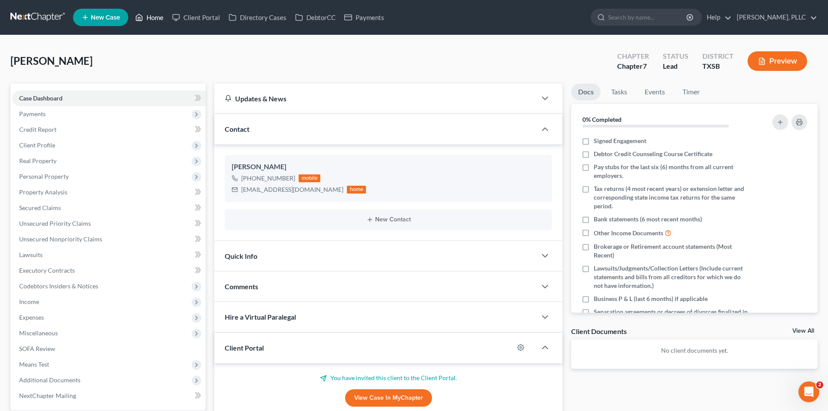
click at [148, 15] on link "Home" at bounding box center [149, 18] width 37 height 16
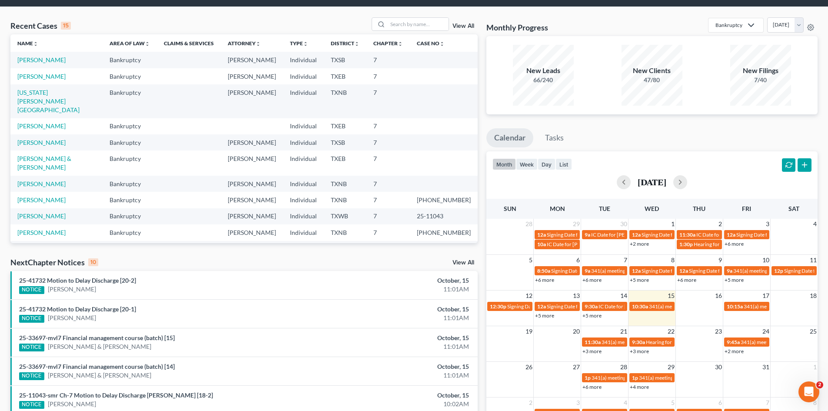
scroll to position [43, 0]
